Goal: Check status: Check status

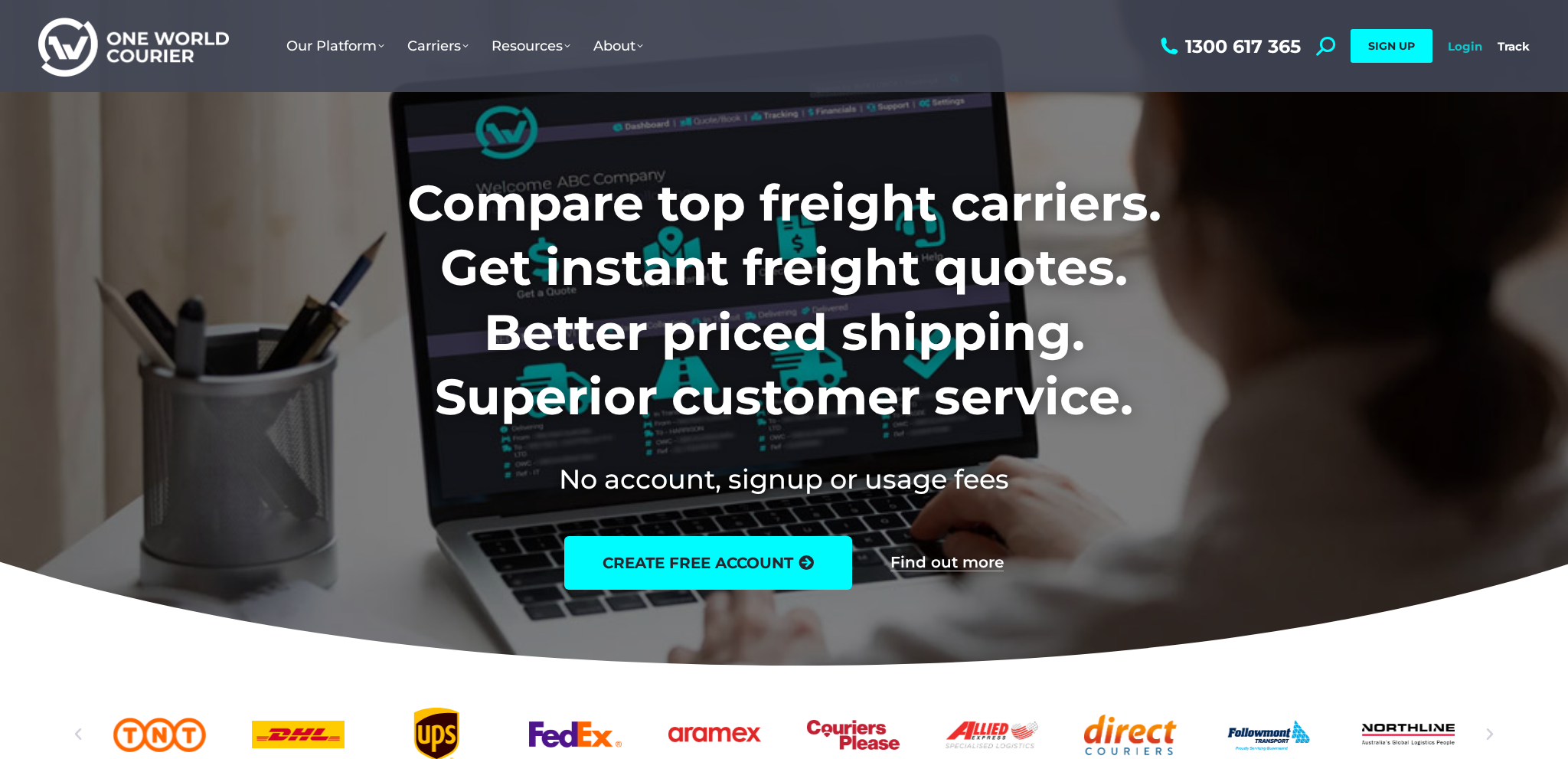
click at [1466, 41] on link "Login" at bounding box center [1465, 46] width 34 height 15
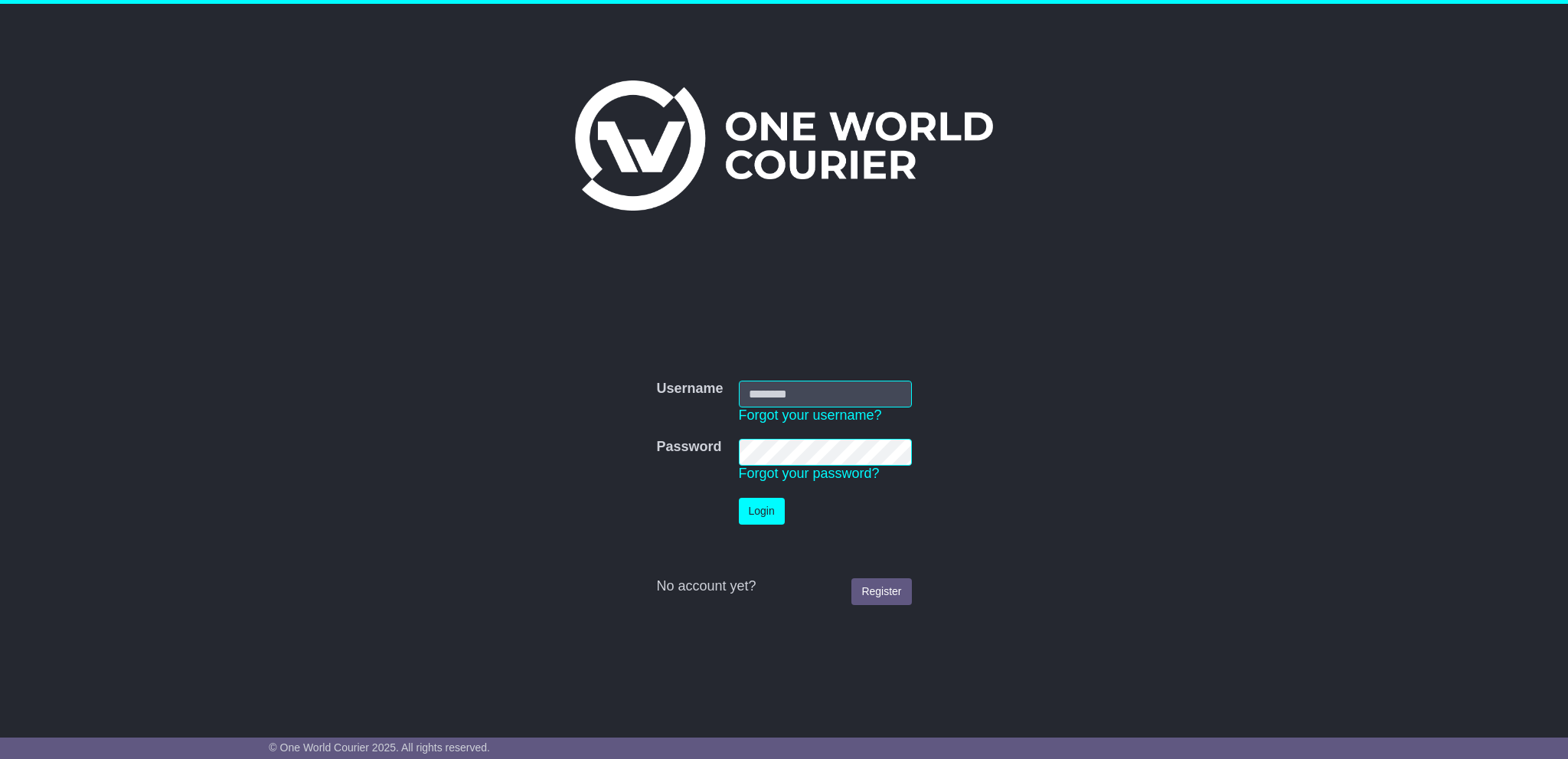
click at [813, 400] on input "Username" at bounding box center [825, 394] width 173 height 26
type input "**********"
click at [763, 511] on button "Login" at bounding box center [764, 511] width 46 height 26
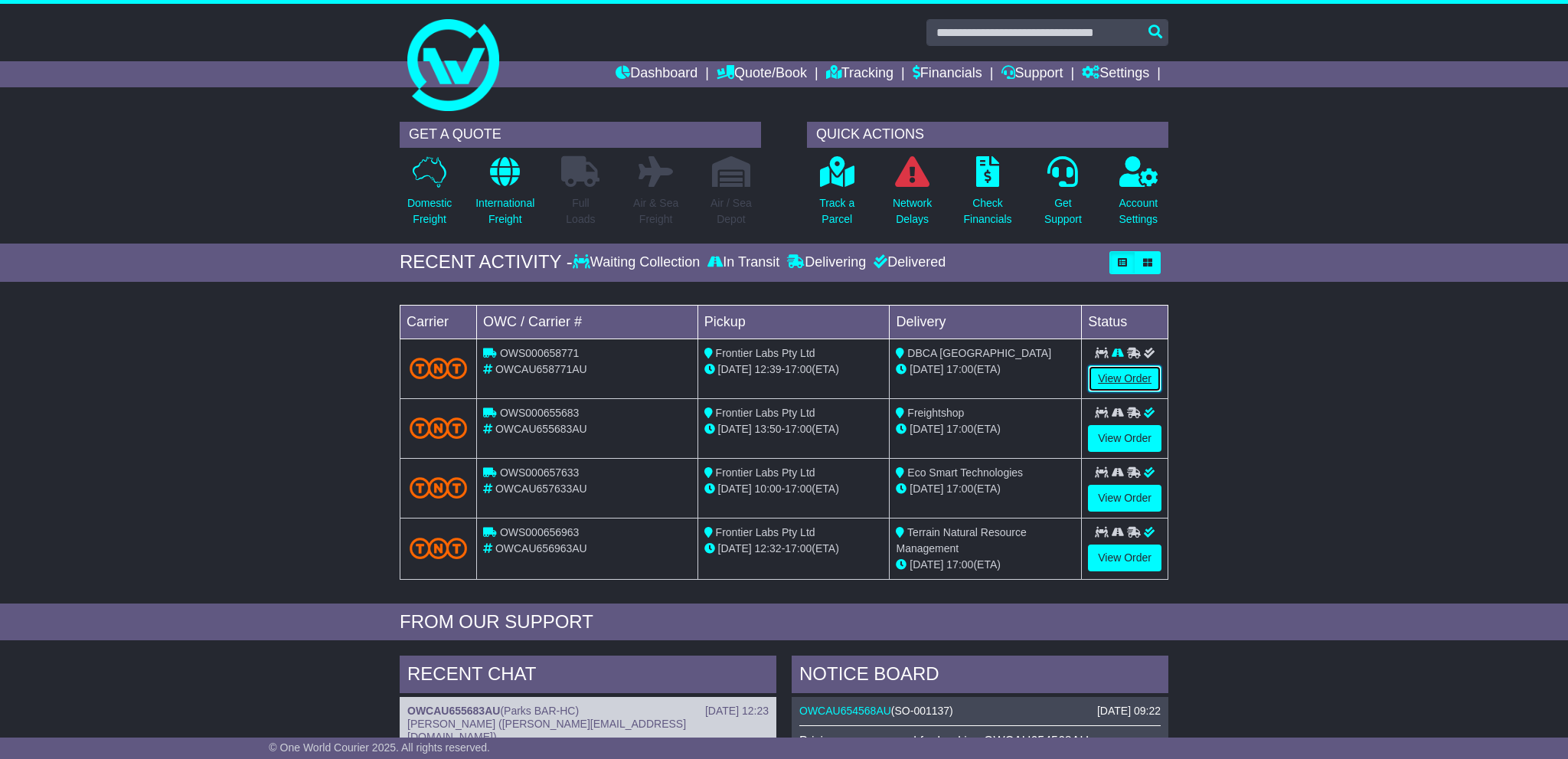
click at [1112, 370] on link "View Order" at bounding box center [1124, 378] width 73 height 26
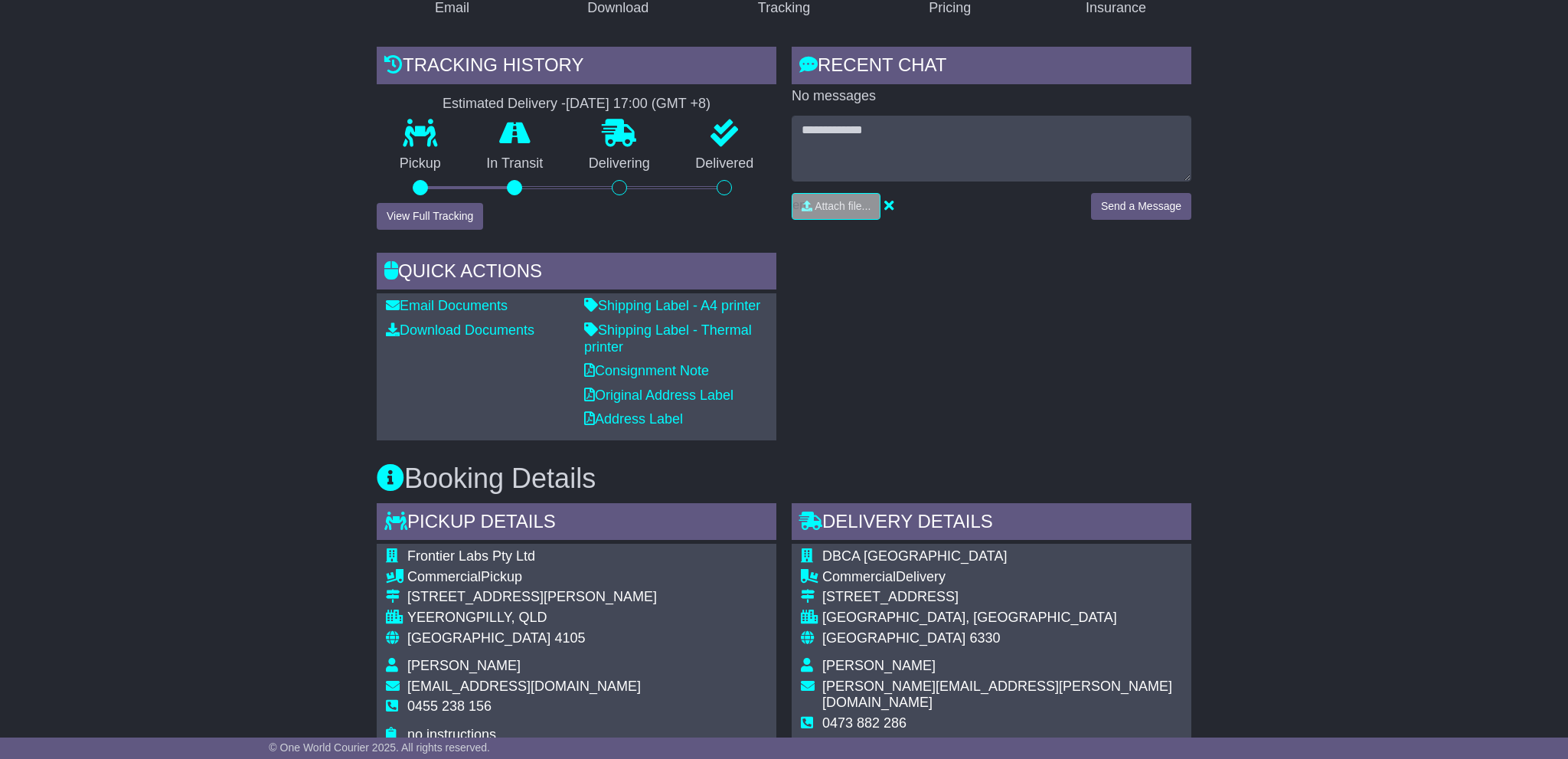
scroll to position [245, 0]
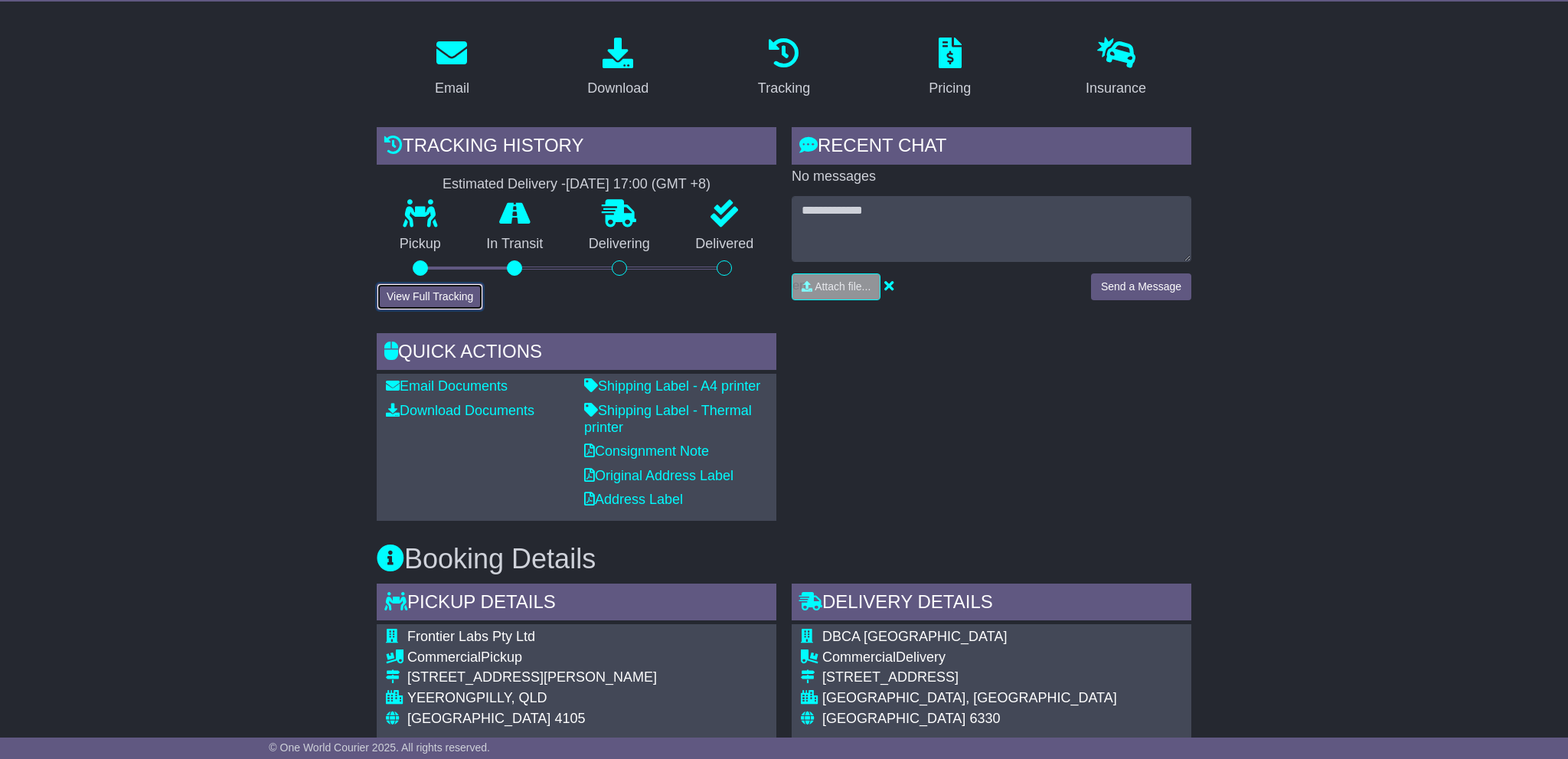
click at [455, 299] on button "View Full Tracking" at bounding box center [430, 296] width 106 height 26
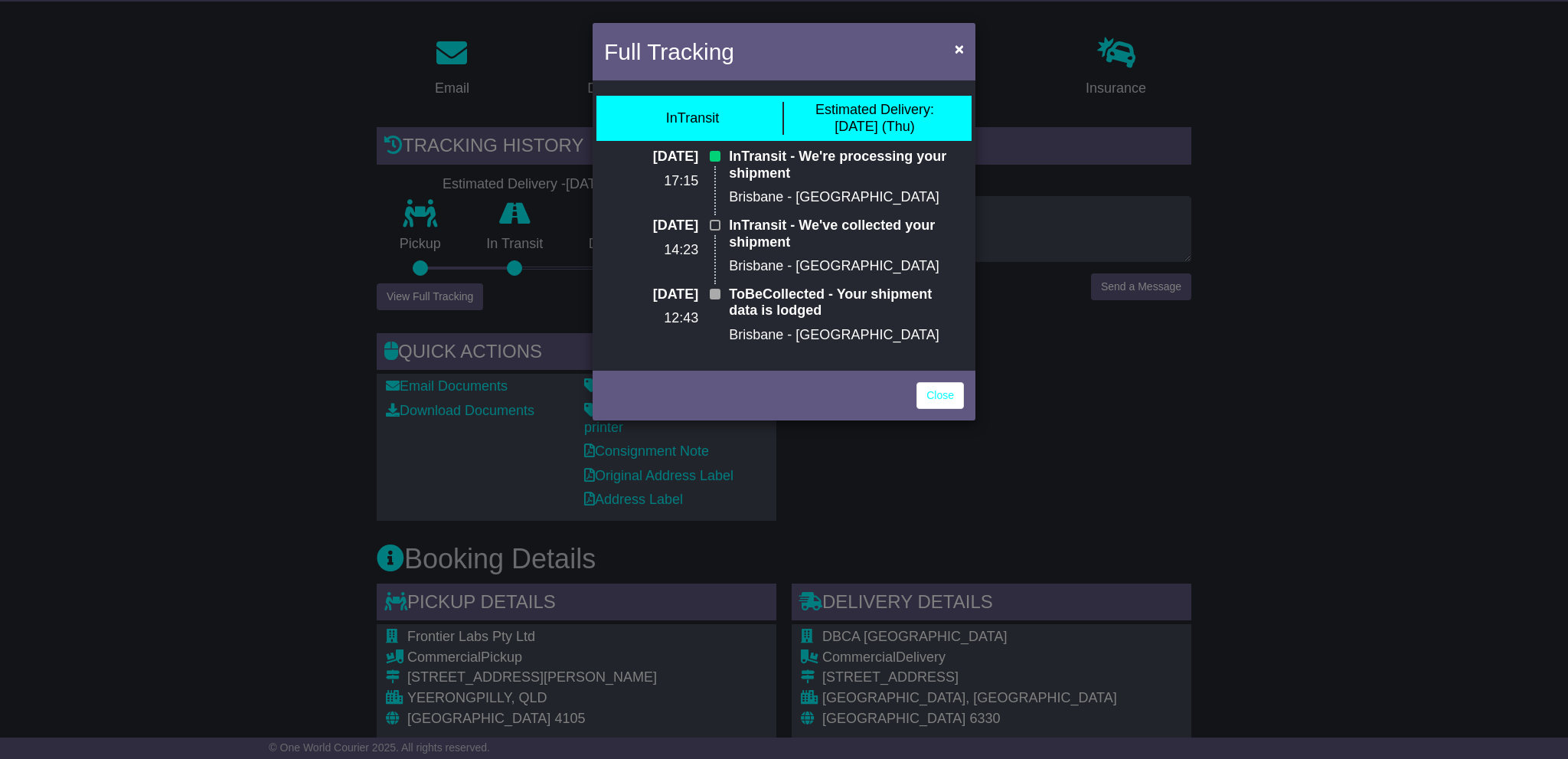
click at [283, 229] on div "Full Tracking × InTransit Estimated Delivery: 16 Oct (Thu) 14 Oct 2025 17:15 In…" at bounding box center [784, 379] width 1568 height 759
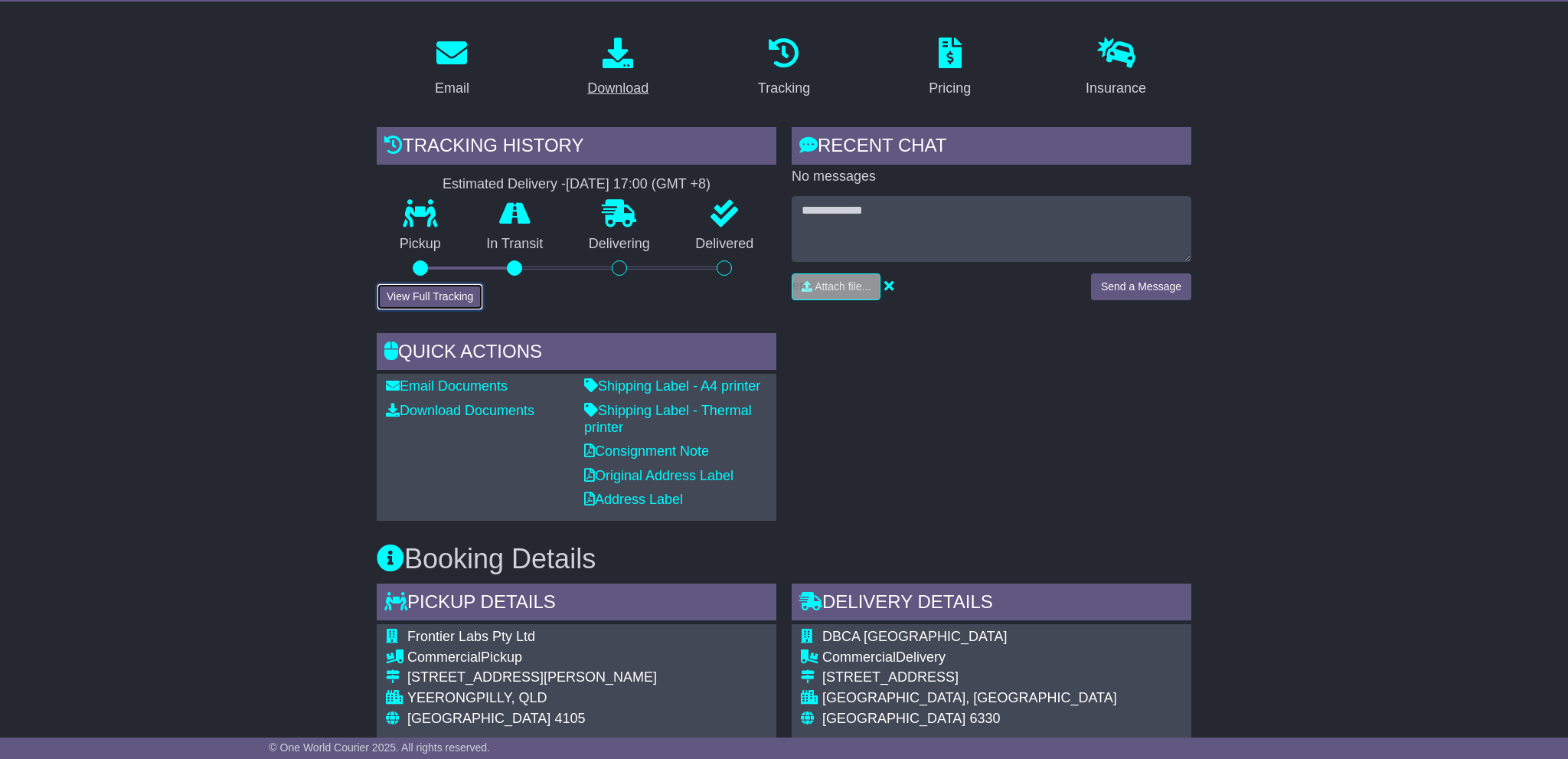
scroll to position [0, 0]
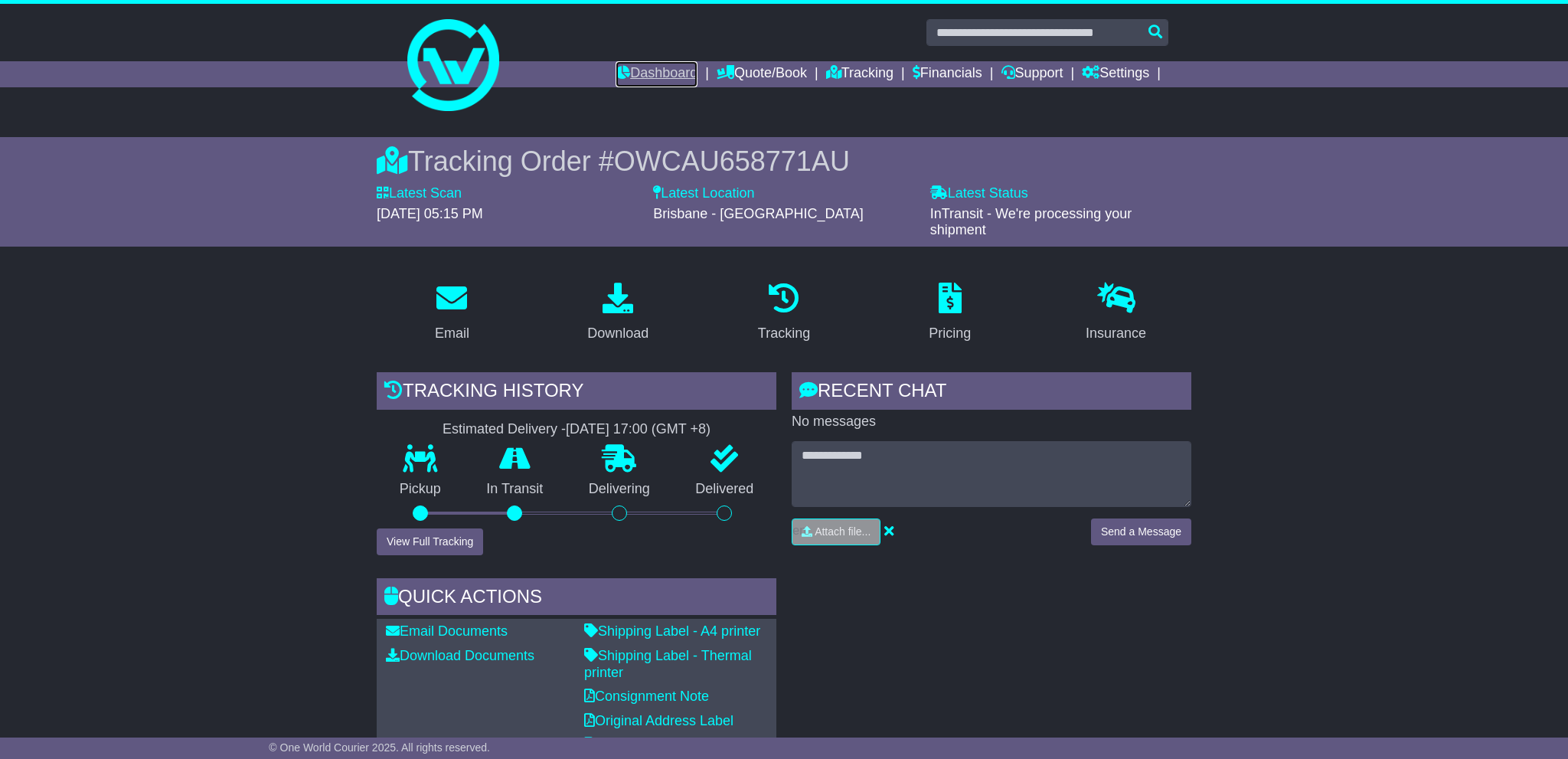
click at [633, 72] on link "Dashboard" at bounding box center [656, 74] width 82 height 26
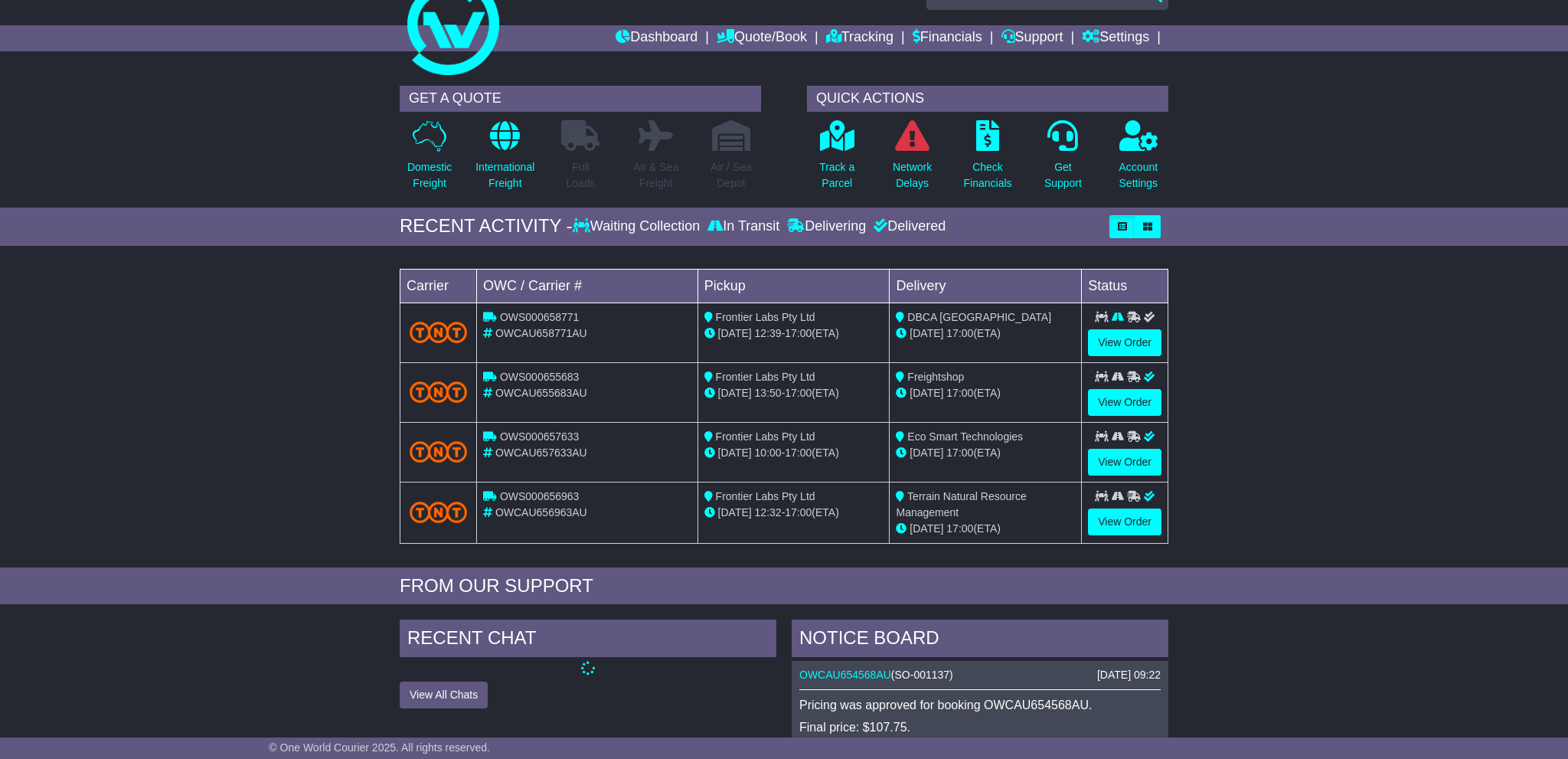
scroll to position [242, 0]
